Goal: Task Accomplishment & Management: Use online tool/utility

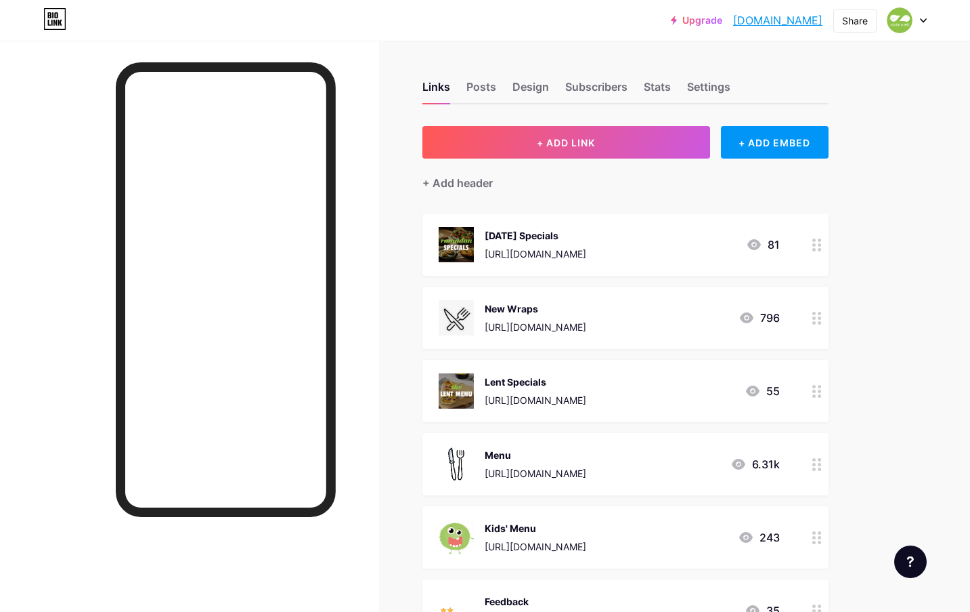
click at [586, 479] on div "[URL][DOMAIN_NAME]" at bounding box center [536, 473] width 102 height 14
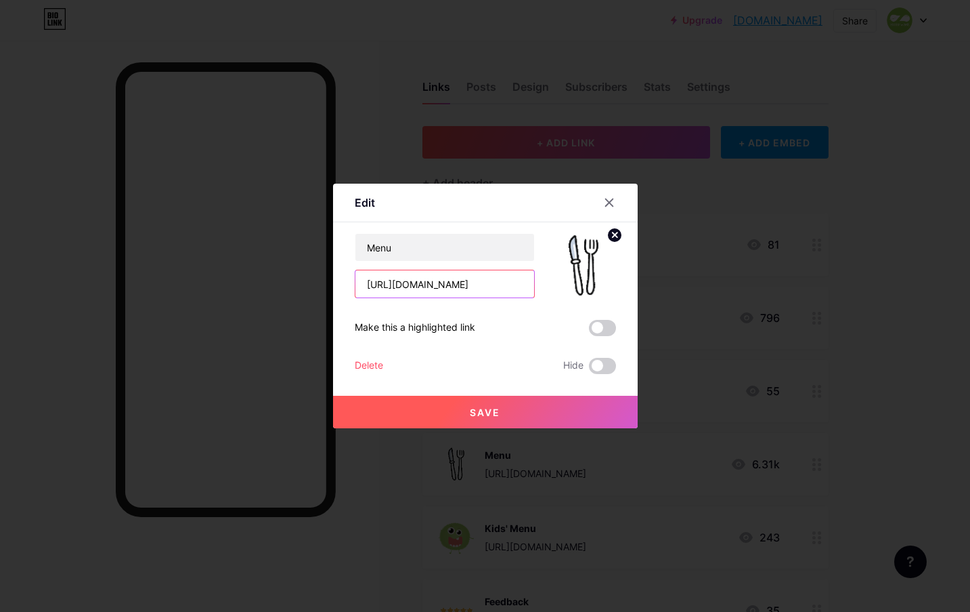
drag, startPoint x: 366, startPoint y: 282, endPoint x: 612, endPoint y: 287, distance: 245.9
click at [612, 287] on div "Menu [URL][DOMAIN_NAME]" at bounding box center [485, 265] width 261 height 65
paste input "v64DcPoczCW8SLXfatG86WcYTA8a7Ssf"
type input "[URL][DOMAIN_NAME]"
click at [507, 419] on button "Save" at bounding box center [485, 411] width 305 height 33
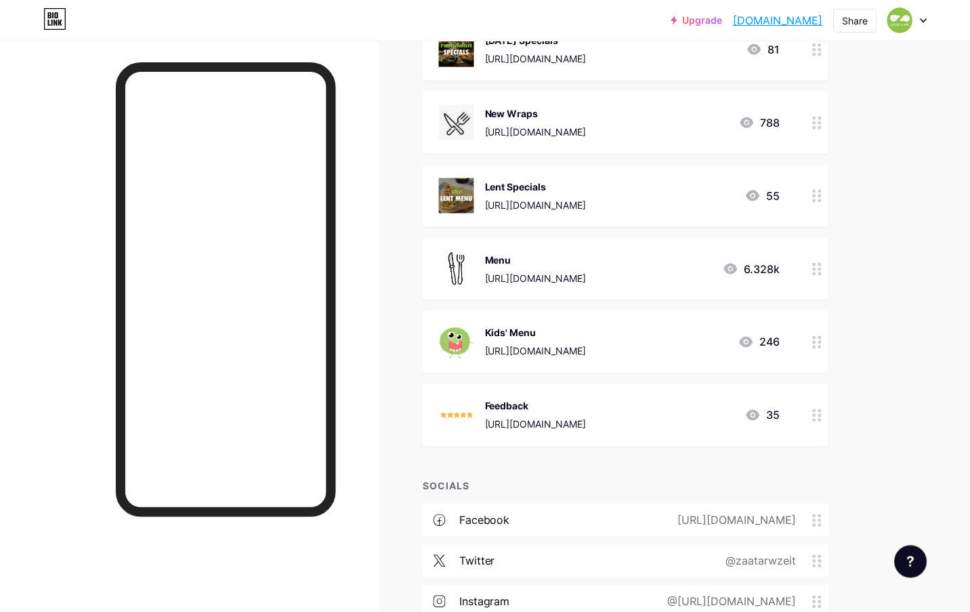
scroll to position [205, 0]
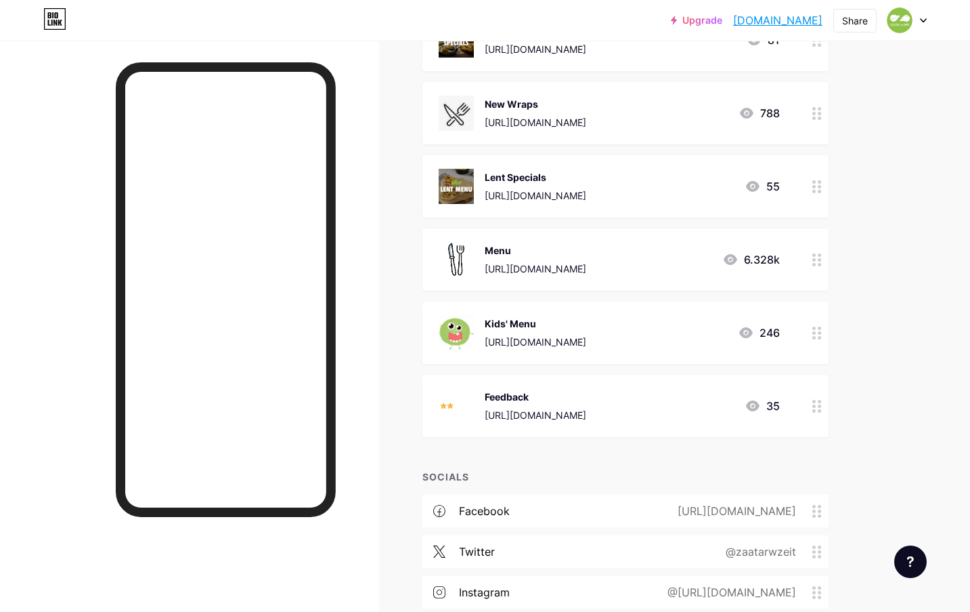
click at [580, 404] on div "Feedback [URL][DOMAIN_NAME]" at bounding box center [536, 405] width 102 height 35
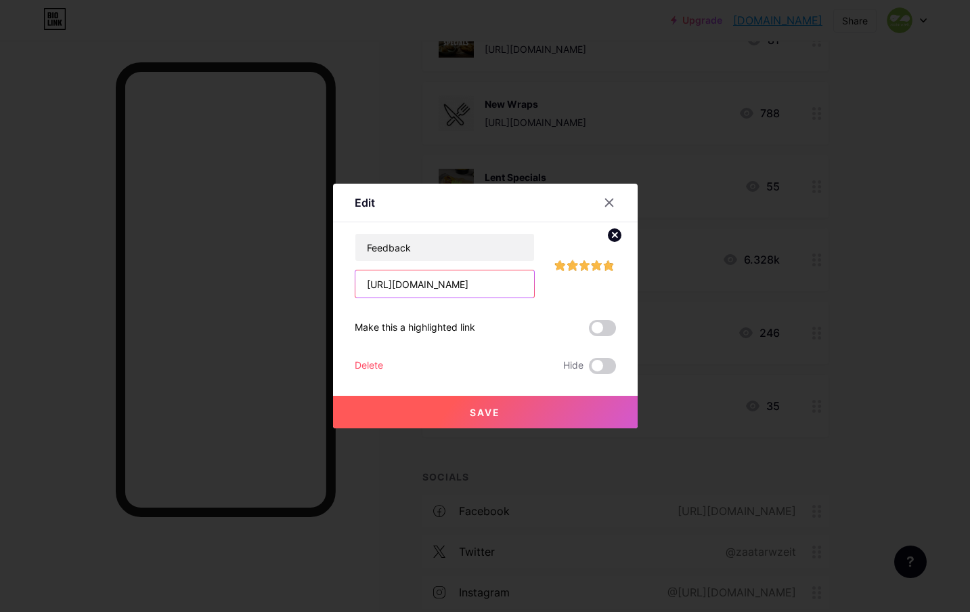
drag, startPoint x: 360, startPoint y: 283, endPoint x: 611, endPoint y: 295, distance: 251.5
click at [611, 295] on div "Feedback [URL][DOMAIN_NAME]" at bounding box center [485, 265] width 261 height 65
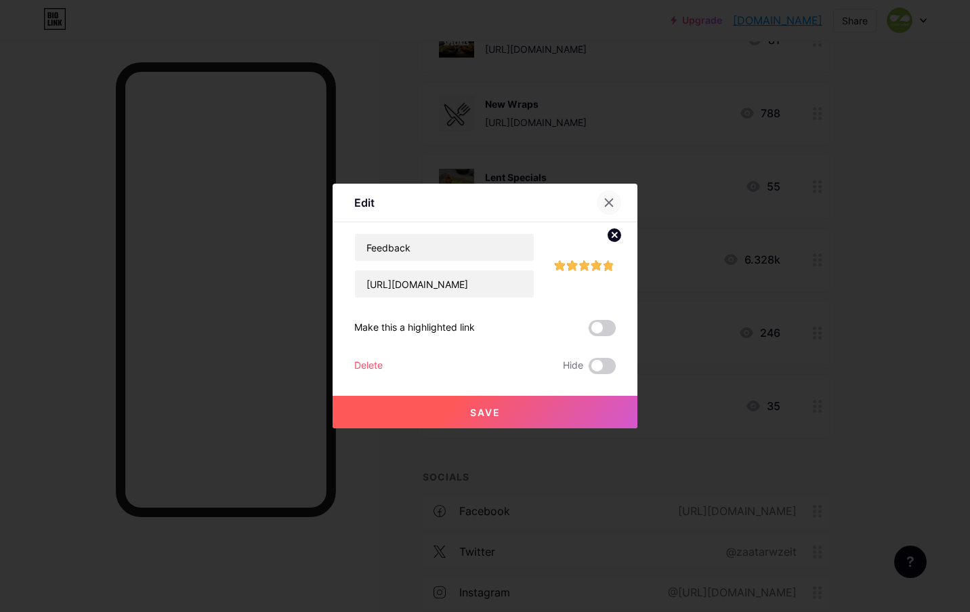
click at [598, 203] on div at bounding box center [609, 202] width 24 height 24
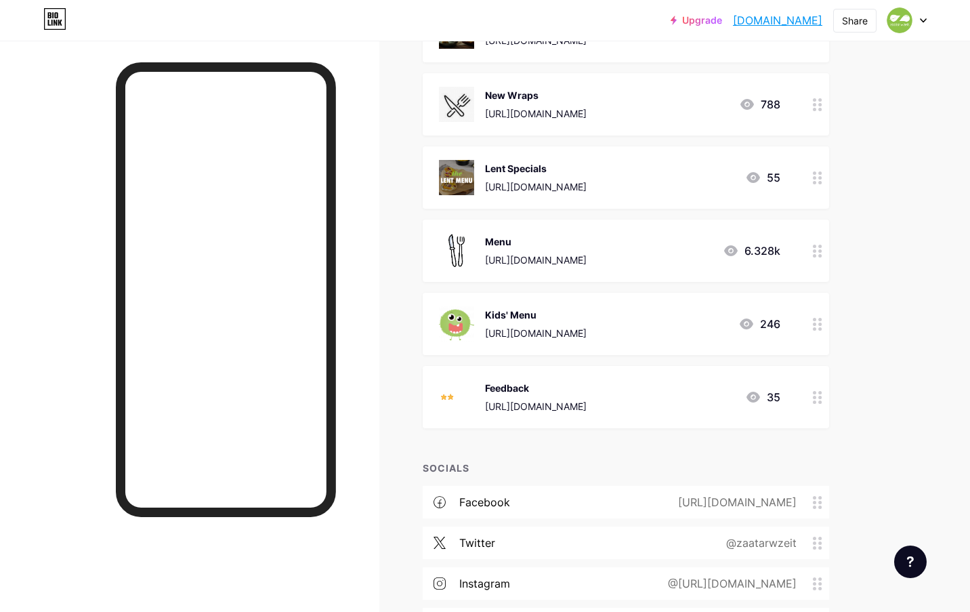
scroll to position [219, 0]
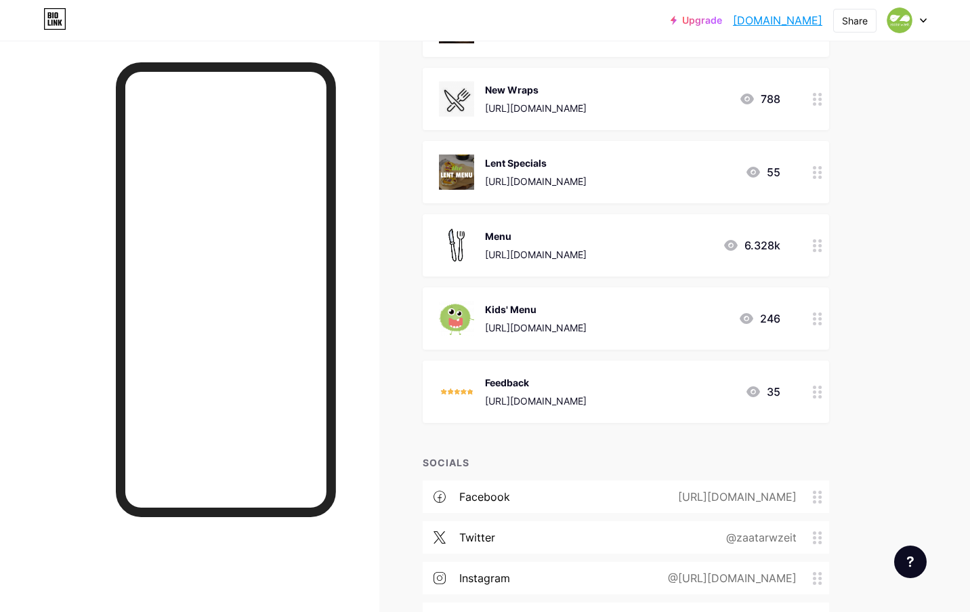
click at [515, 253] on div "[URL][DOMAIN_NAME]" at bounding box center [536, 254] width 102 height 14
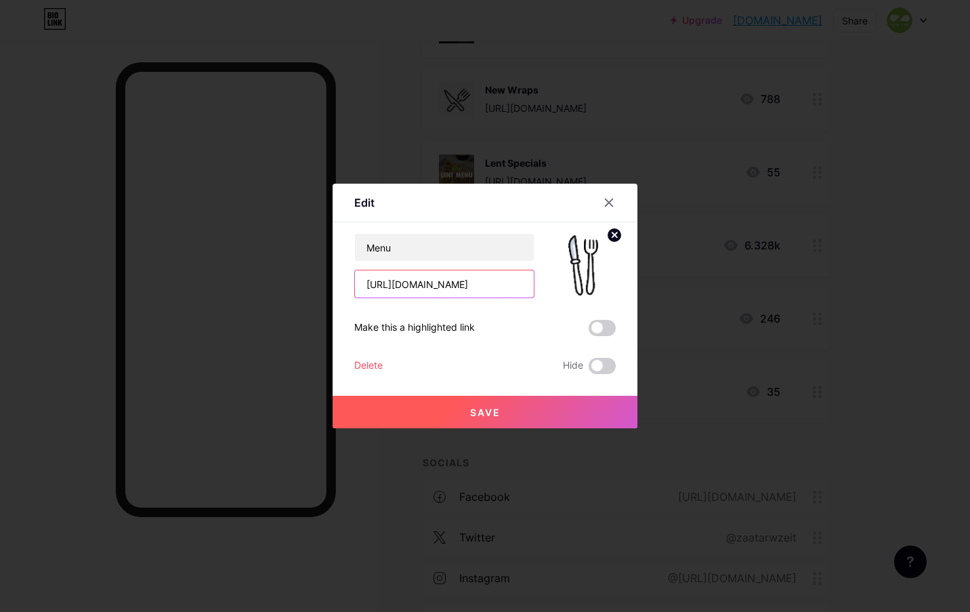
drag, startPoint x: 364, startPoint y: 283, endPoint x: 591, endPoint y: 280, distance: 226.2
click at [590, 280] on div "Menu [URL][DOMAIN_NAME]" at bounding box center [484, 265] width 261 height 65
paste input "mF5O1_LoKS_thSrbIiVc4mcsdSGKddVb"
type input "[URL][DOMAIN_NAME]"
click at [494, 405] on button "Save" at bounding box center [485, 411] width 305 height 33
